Goal: Information Seeking & Learning: Learn about a topic

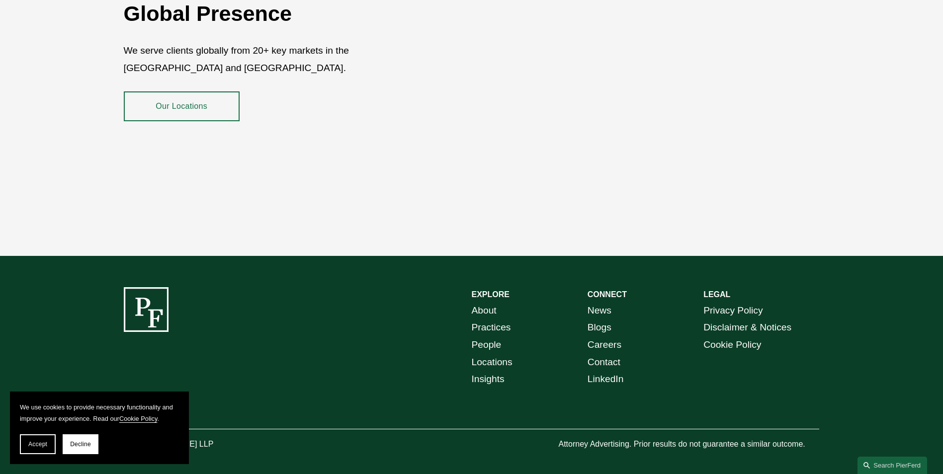
scroll to position [1817, 0]
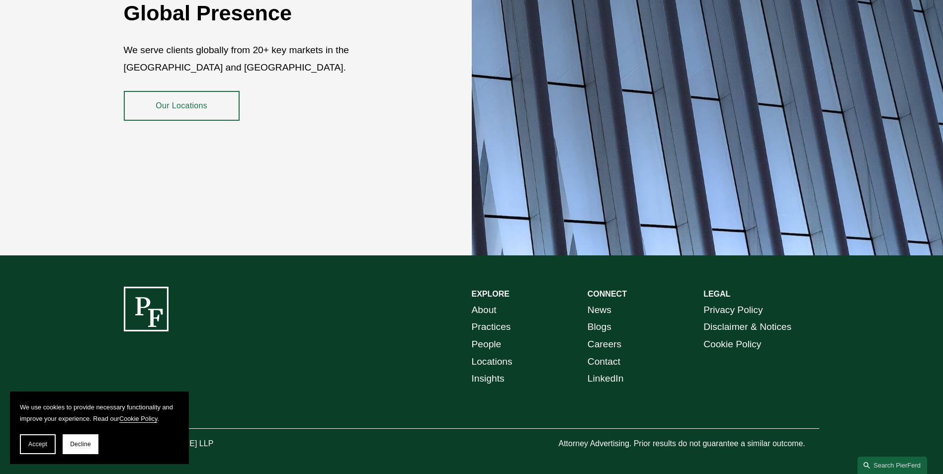
click at [607, 302] on link "News" at bounding box center [599, 310] width 24 height 17
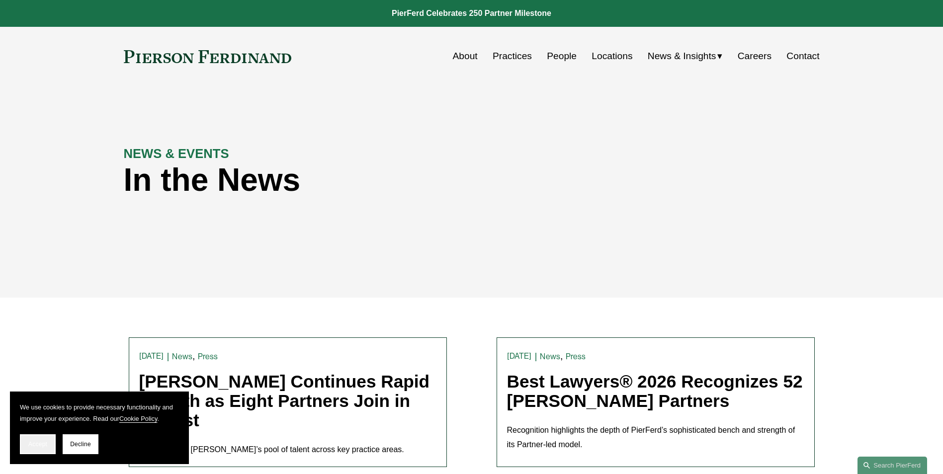
click at [44, 446] on span "Accept" at bounding box center [37, 444] width 19 height 7
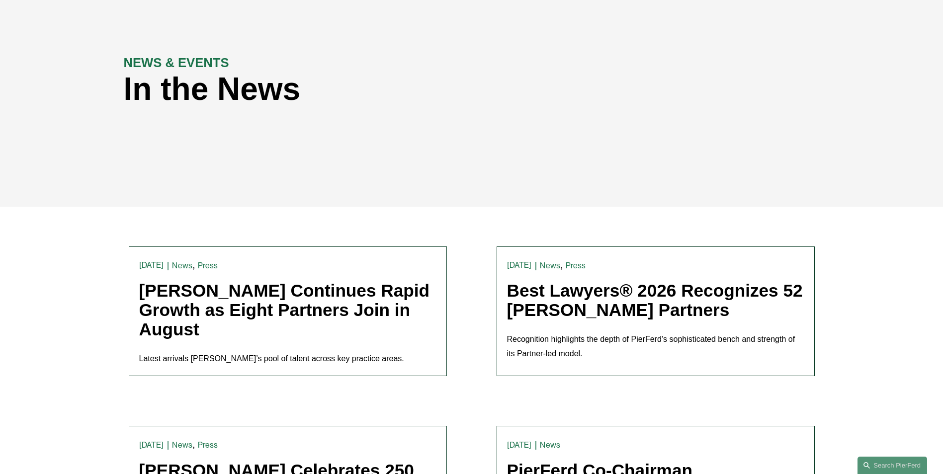
scroll to position [99, 0]
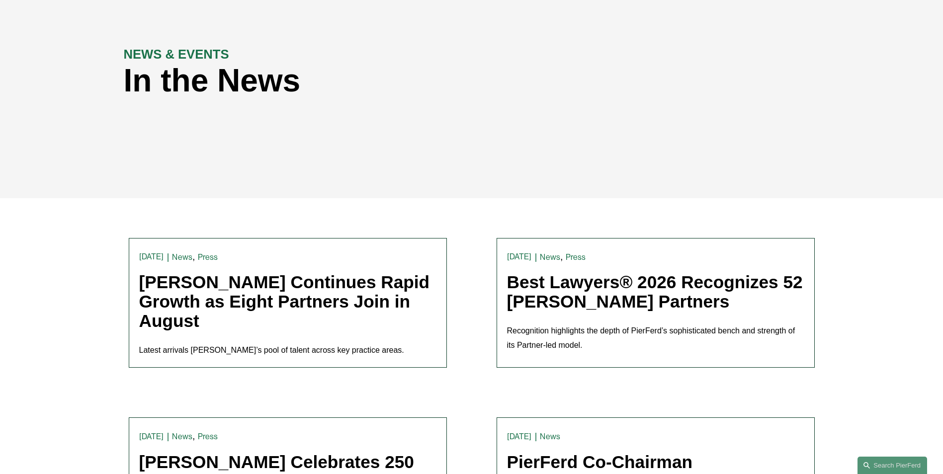
click at [198, 292] on link "Pierson Ferdinand Continues Rapid Growth as Eight Partners Join in August" at bounding box center [284, 301] width 291 height 58
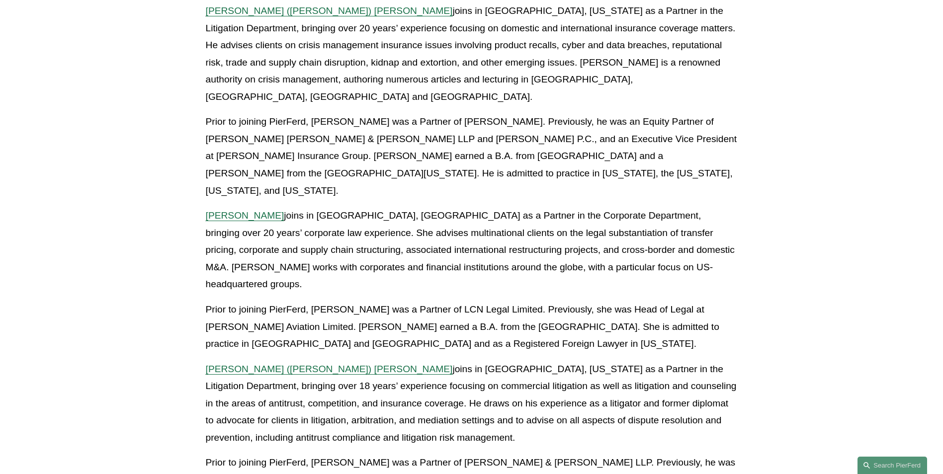
scroll to position [348, 0]
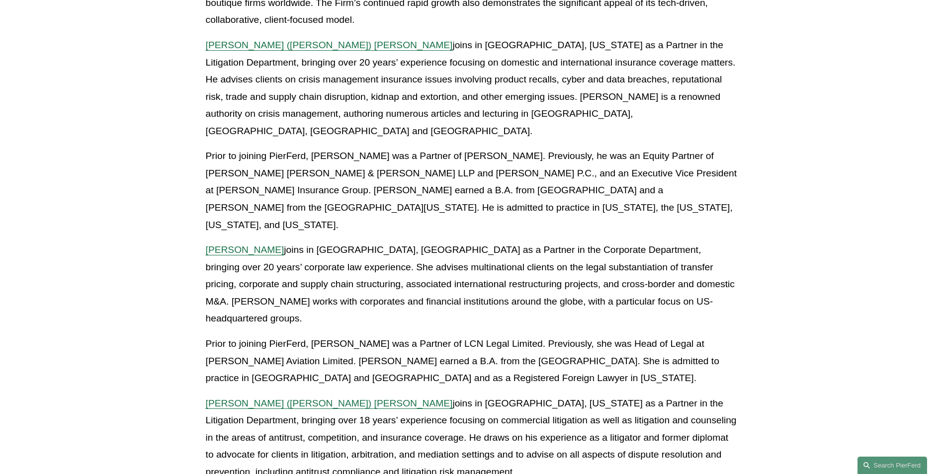
click at [235, 245] on span "Leiza Bladd-Symms" at bounding box center [245, 250] width 79 height 10
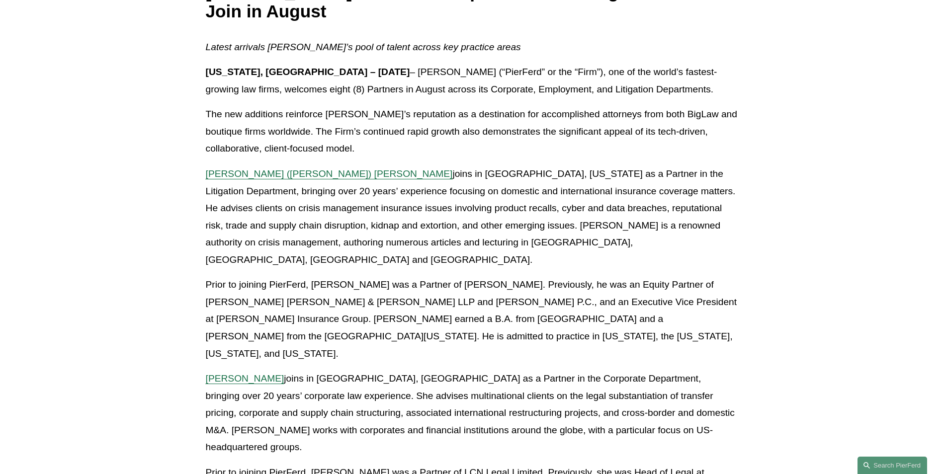
scroll to position [199, 0]
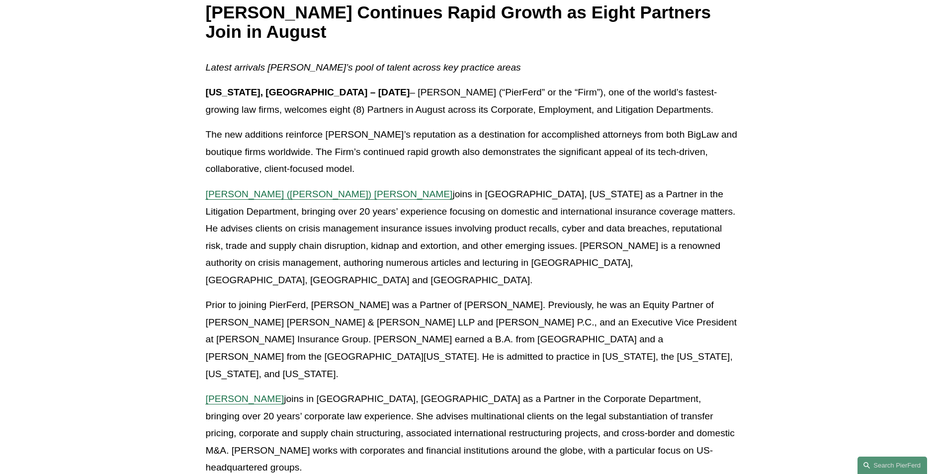
click at [251, 196] on span "Joseph (Joe) F. Bermudez" at bounding box center [329, 194] width 247 height 10
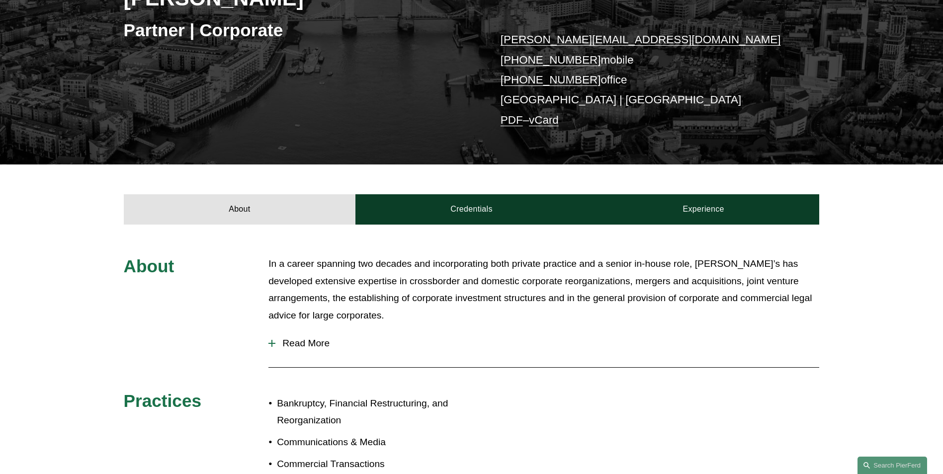
scroll to position [348, 0]
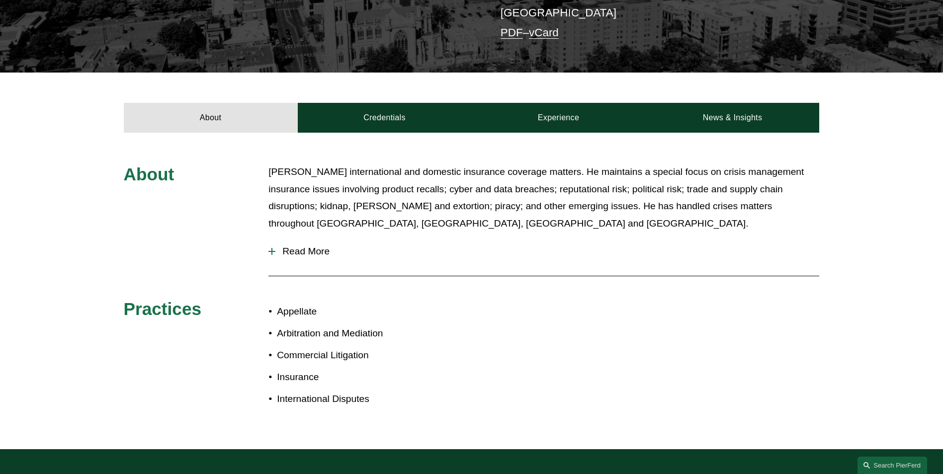
scroll to position [298, 0]
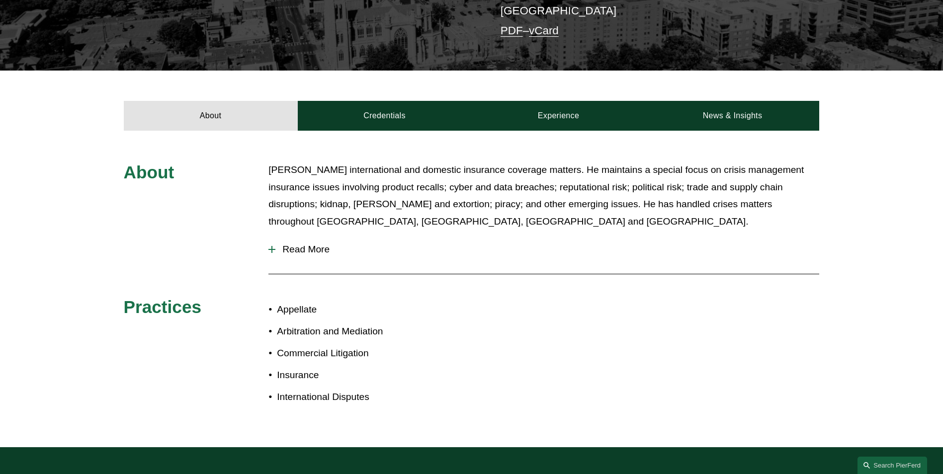
click at [272, 246] on div at bounding box center [271, 249] width 7 height 7
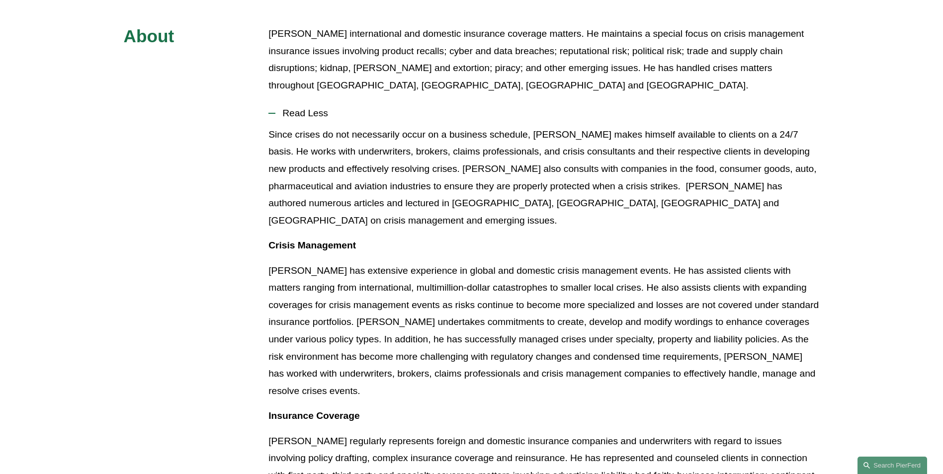
scroll to position [149, 0]
